Goal: Check status: Check status

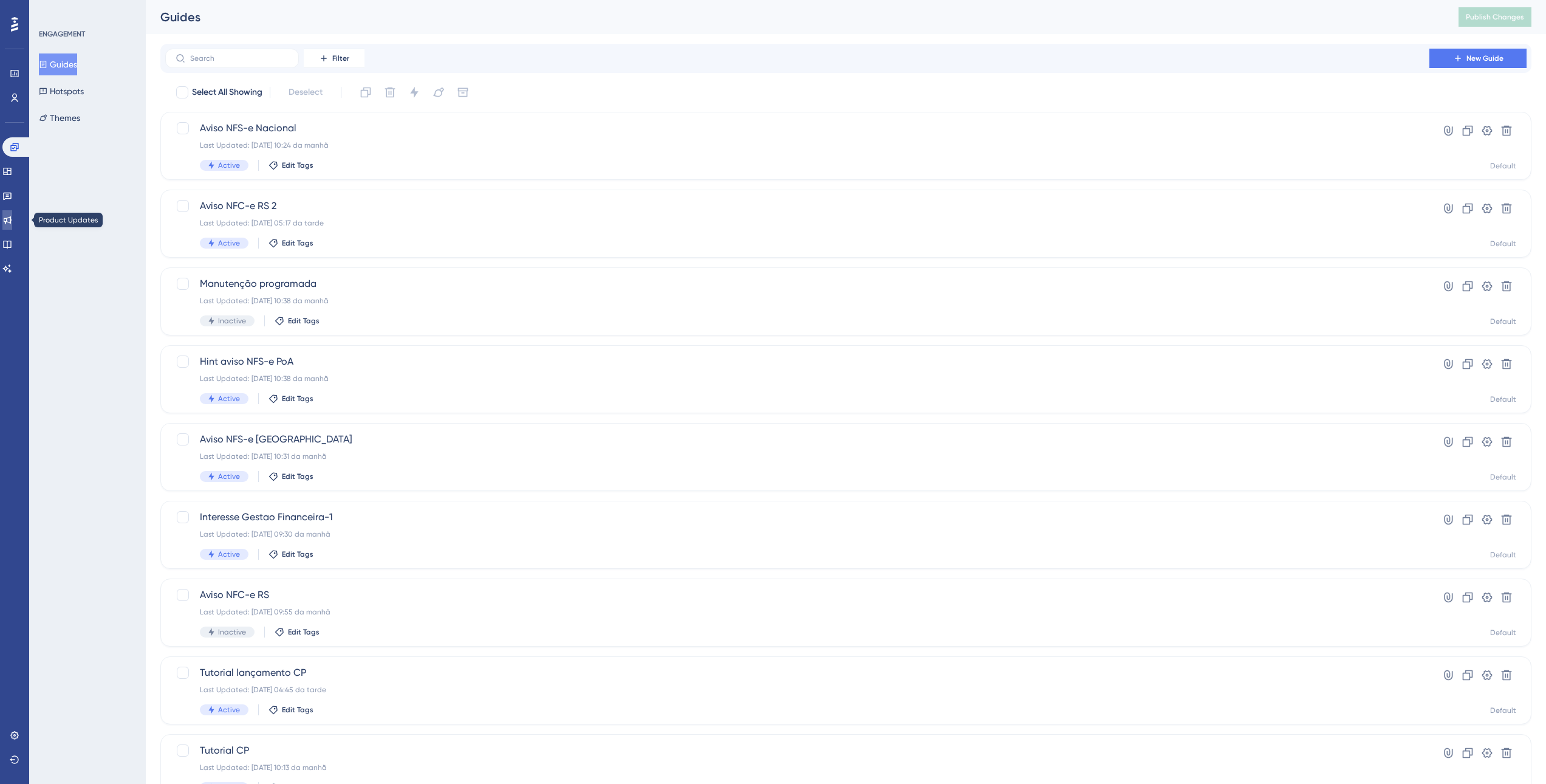
click at [12, 220] on icon at bounding box center [8, 220] width 8 height 8
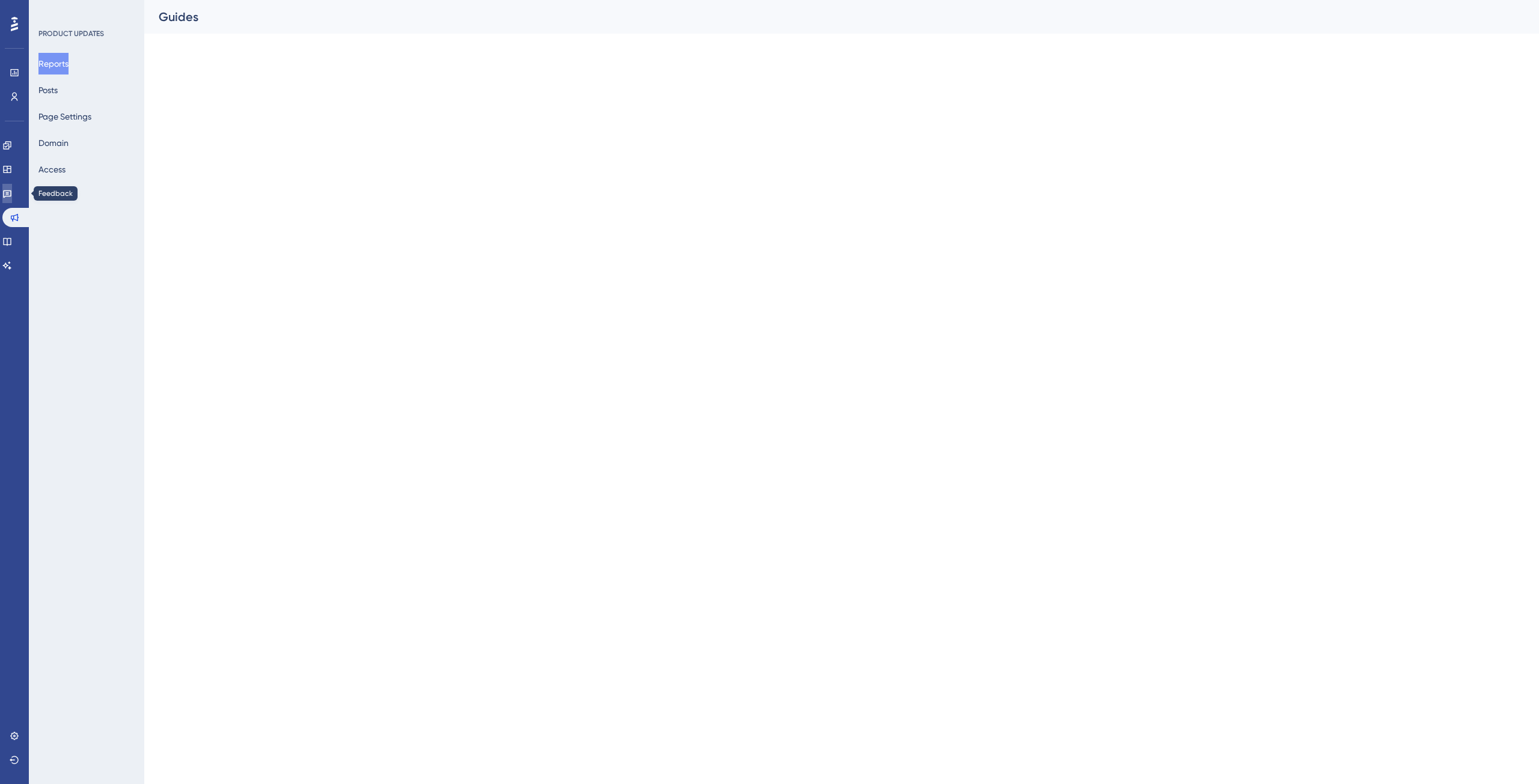
click at [12, 190] on icon at bounding box center [7, 193] width 9 height 9
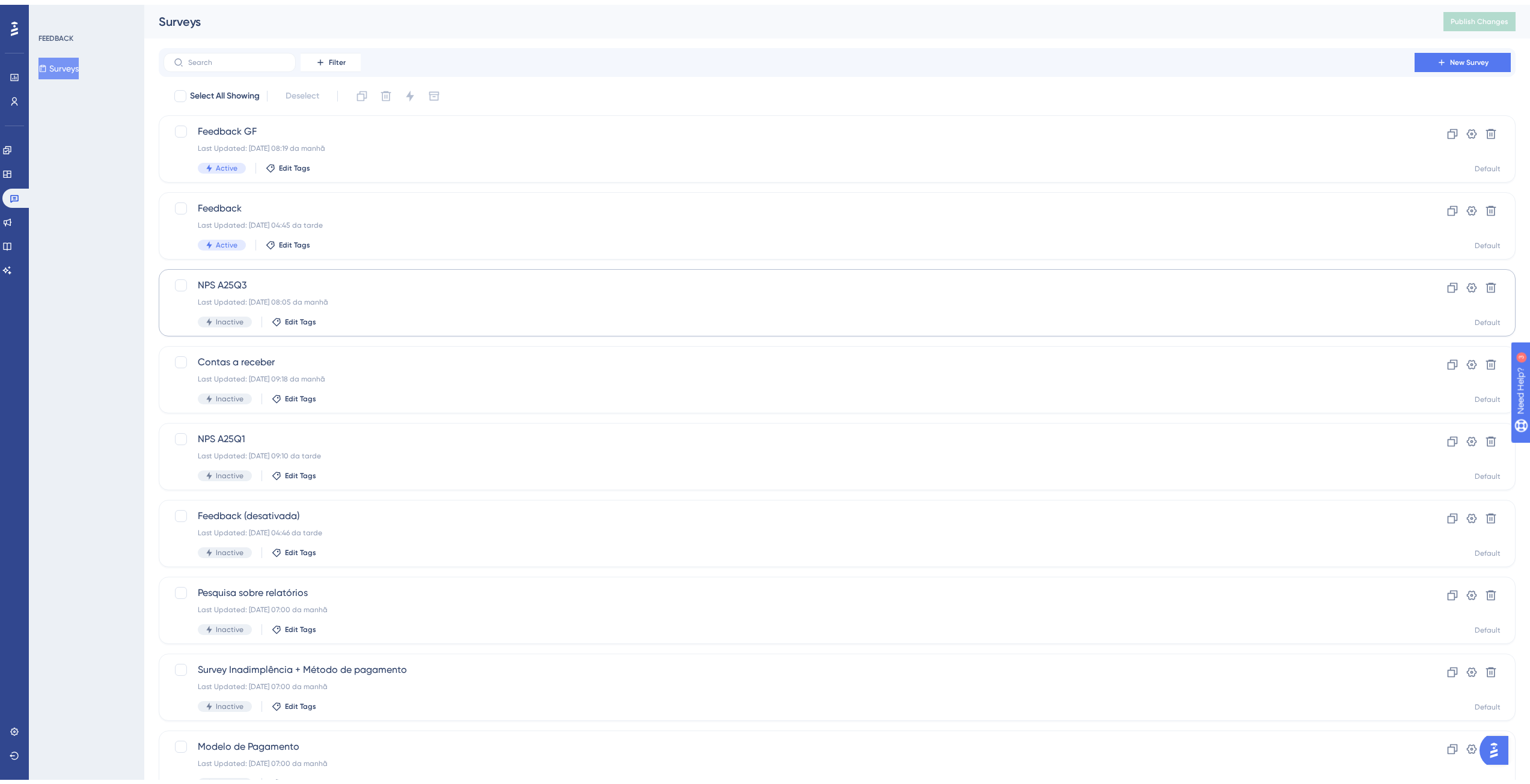
scroll to position [149, 0]
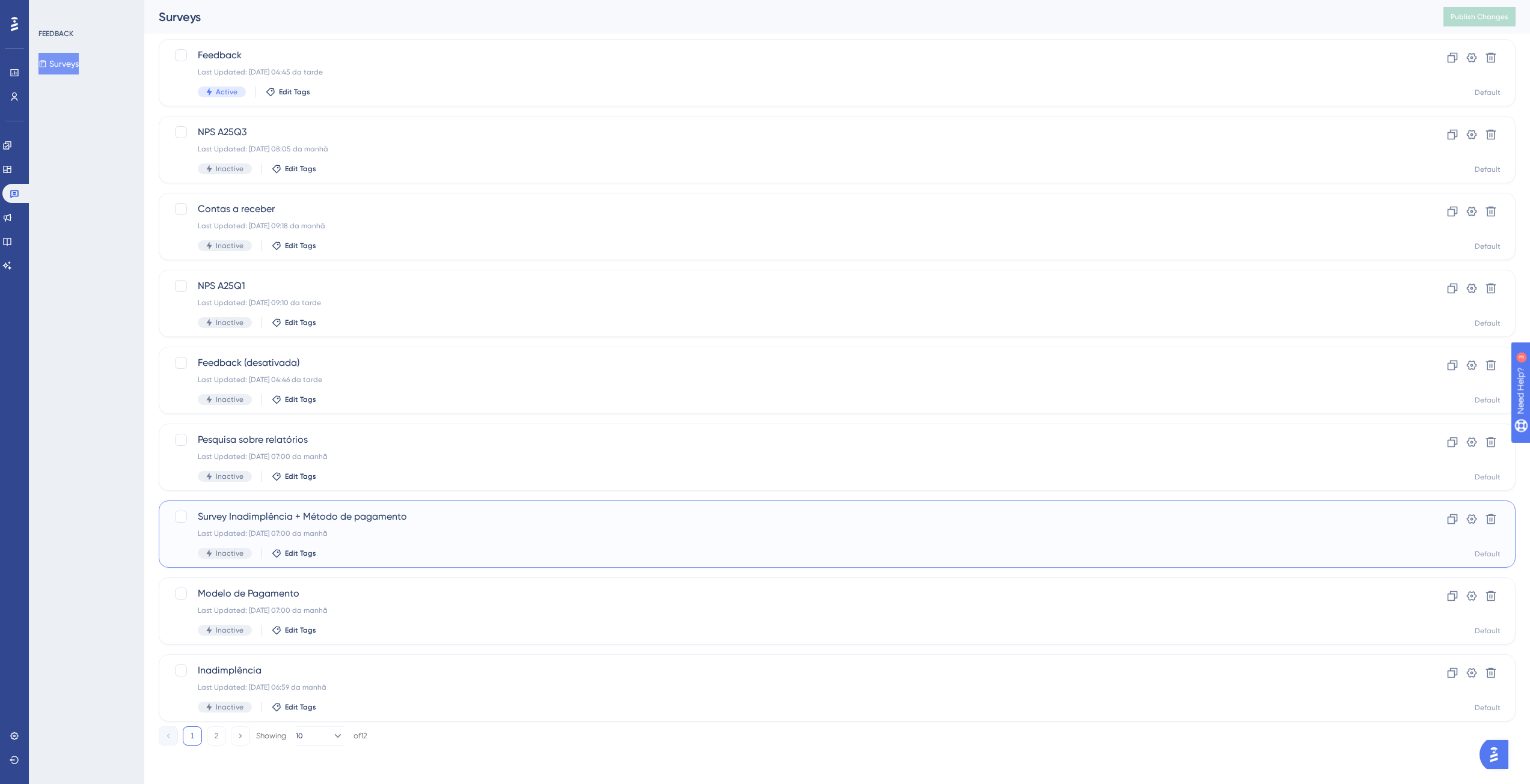
click at [475, 525] on div "Survey Inadimplência + Método de pagamento Last Updated: [DATE] 07:00 da manhã …" at bounding box center [789, 533] width 1183 height 49
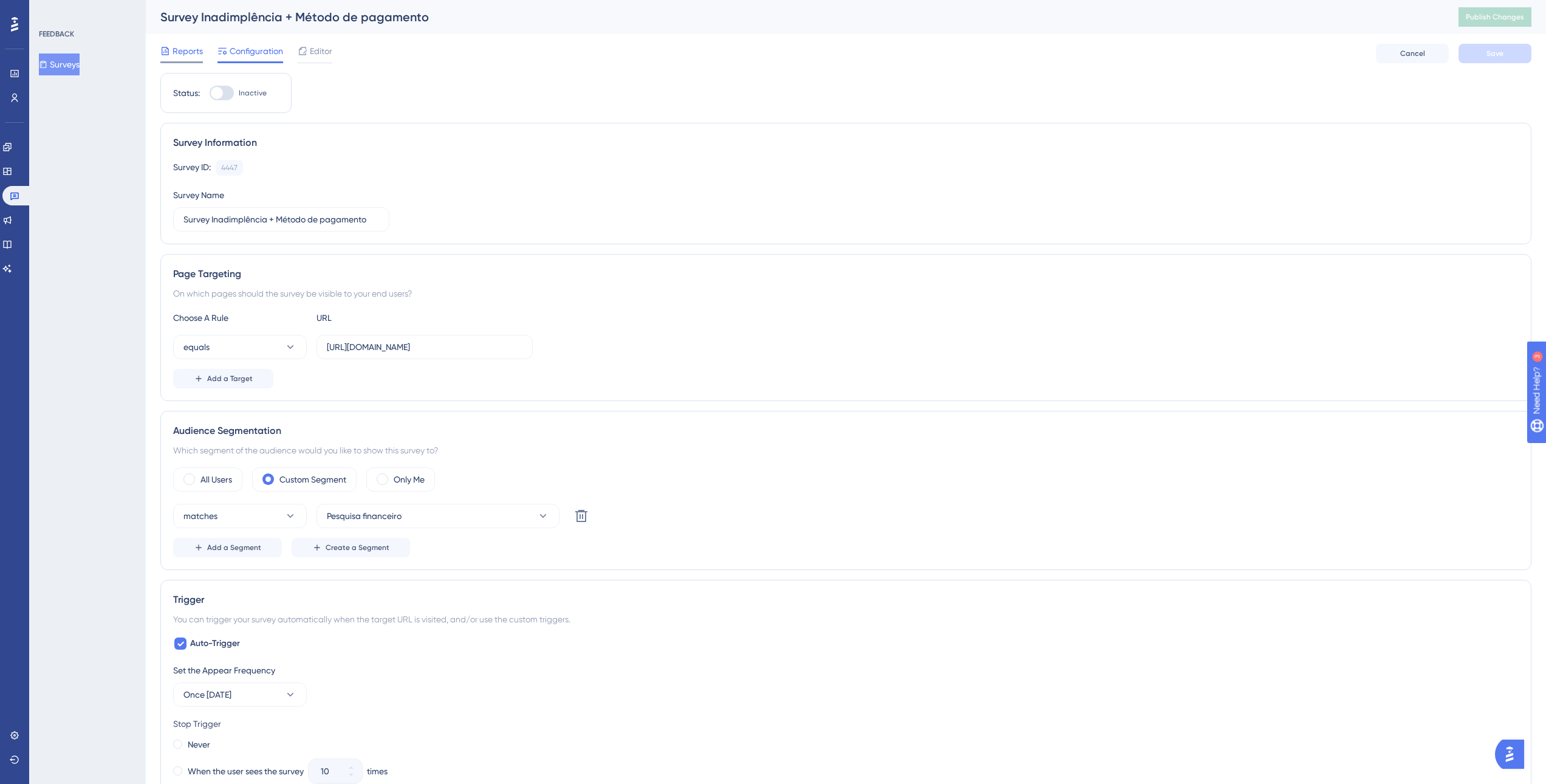
click at [186, 51] on span "Reports" at bounding box center [187, 51] width 31 height 15
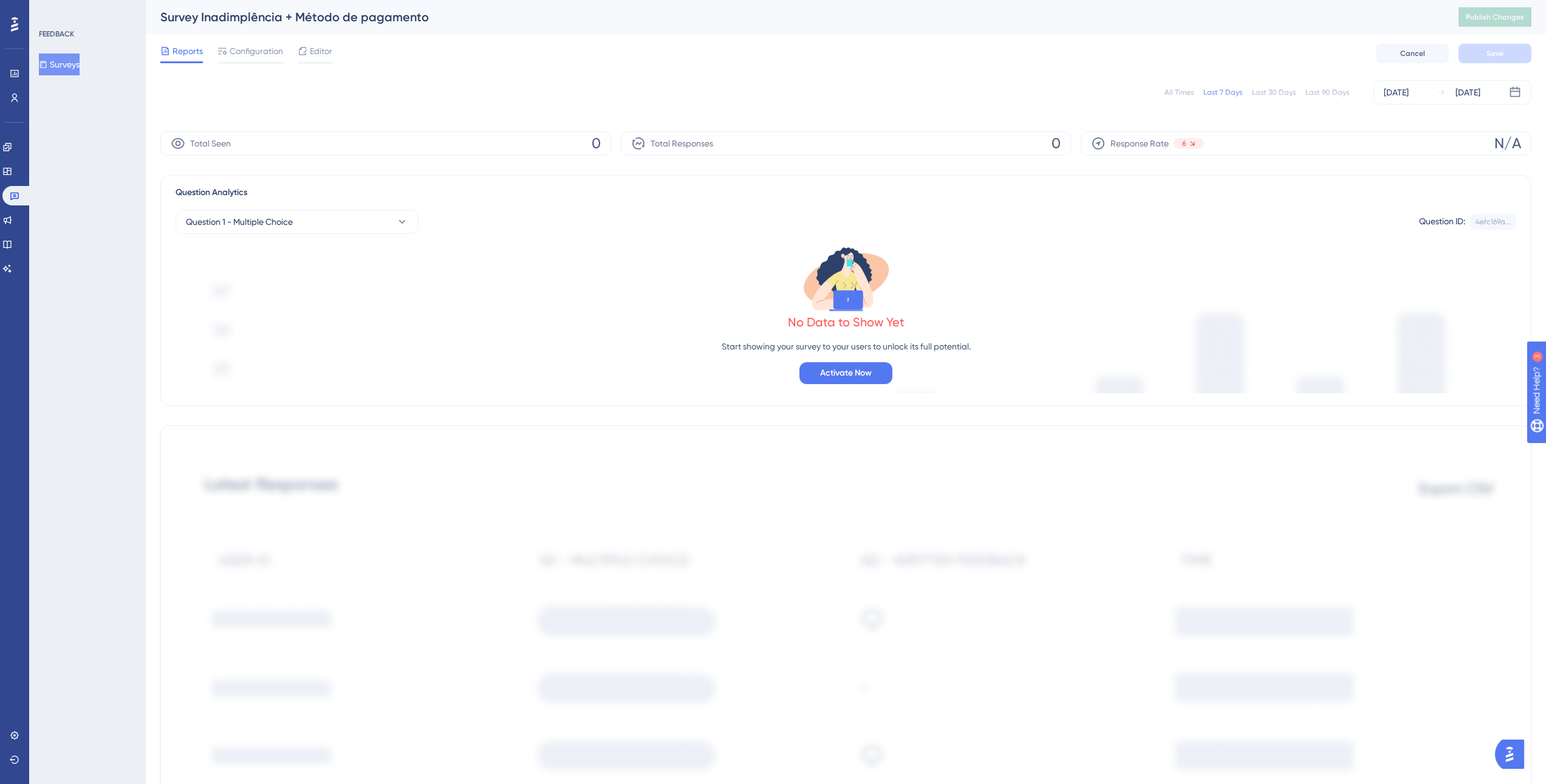
click at [1194, 94] on div "All Times" at bounding box center [1179, 92] width 29 height 9
